Goal: Navigation & Orientation: Go to known website

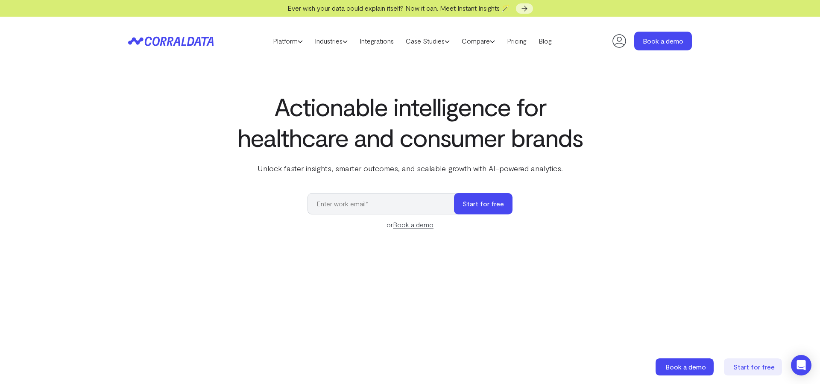
click at [621, 42] on icon at bounding box center [619, 40] width 17 height 17
click at [616, 42] on icon at bounding box center [619, 40] width 17 height 17
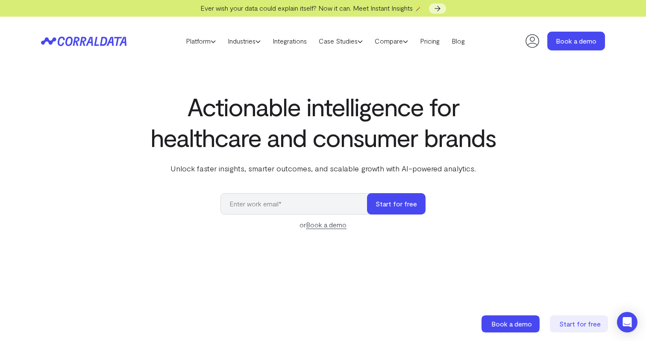
click at [47, 44] on icon at bounding box center [83, 41] width 85 height 10
